Goal: Find specific page/section: Find specific page/section

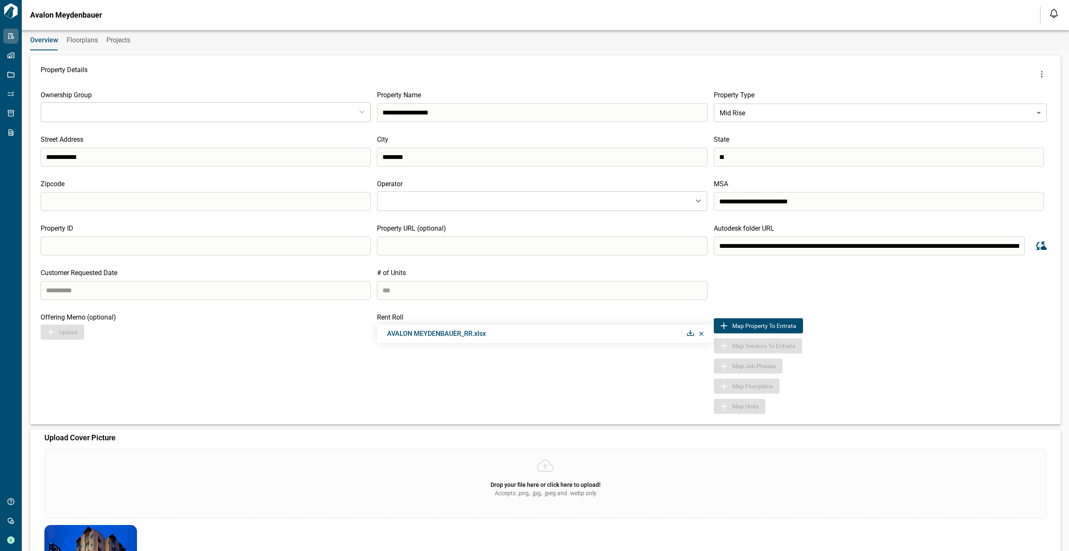
type input "**********"
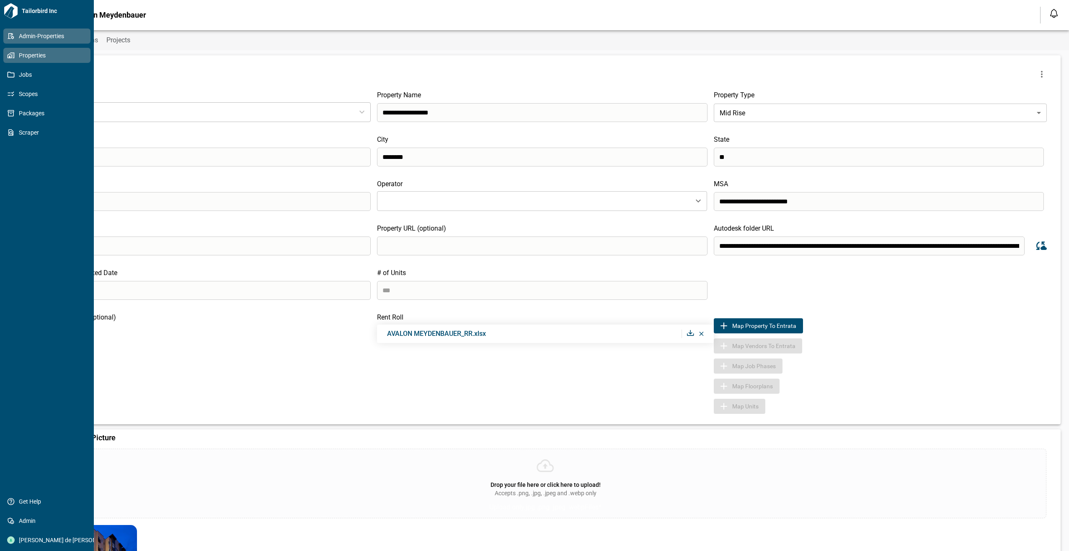
click at [16, 59] on span "Properties" at bounding box center [49, 55] width 68 height 8
